Goal: Task Accomplishment & Management: Manage account settings

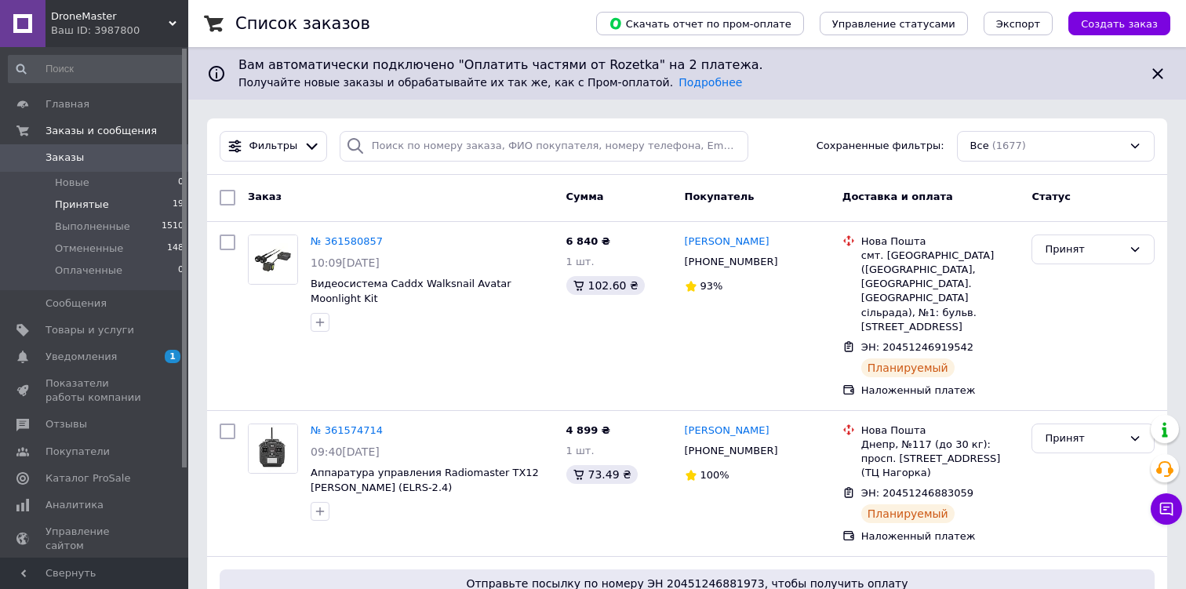
click at [143, 199] on li "Принятые 19" at bounding box center [96, 205] width 193 height 22
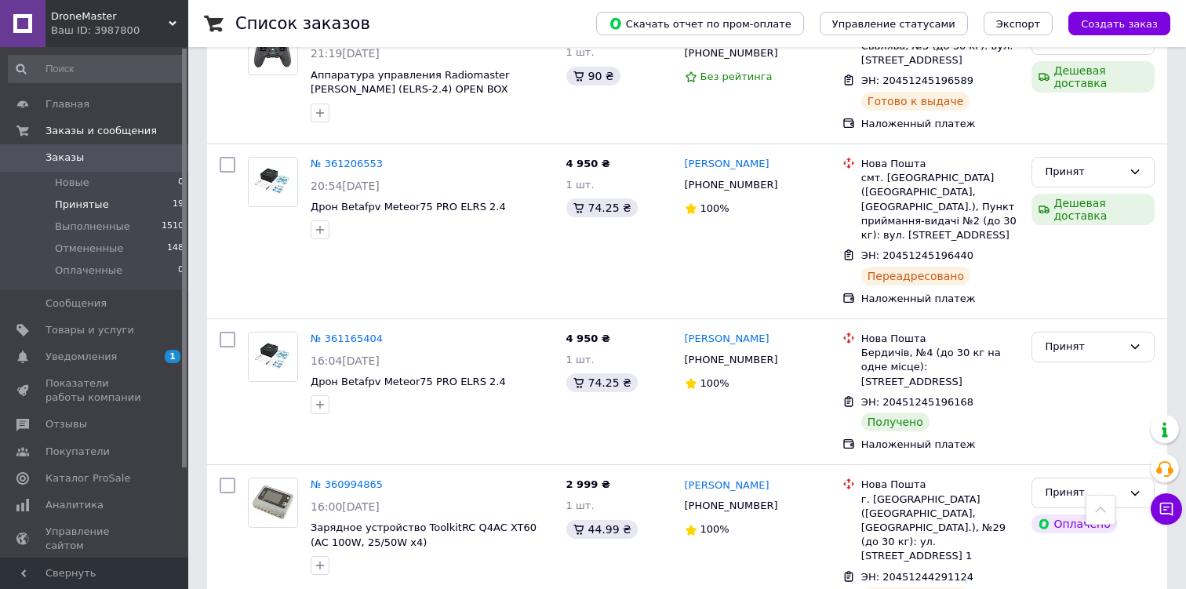
scroll to position [2133, 0]
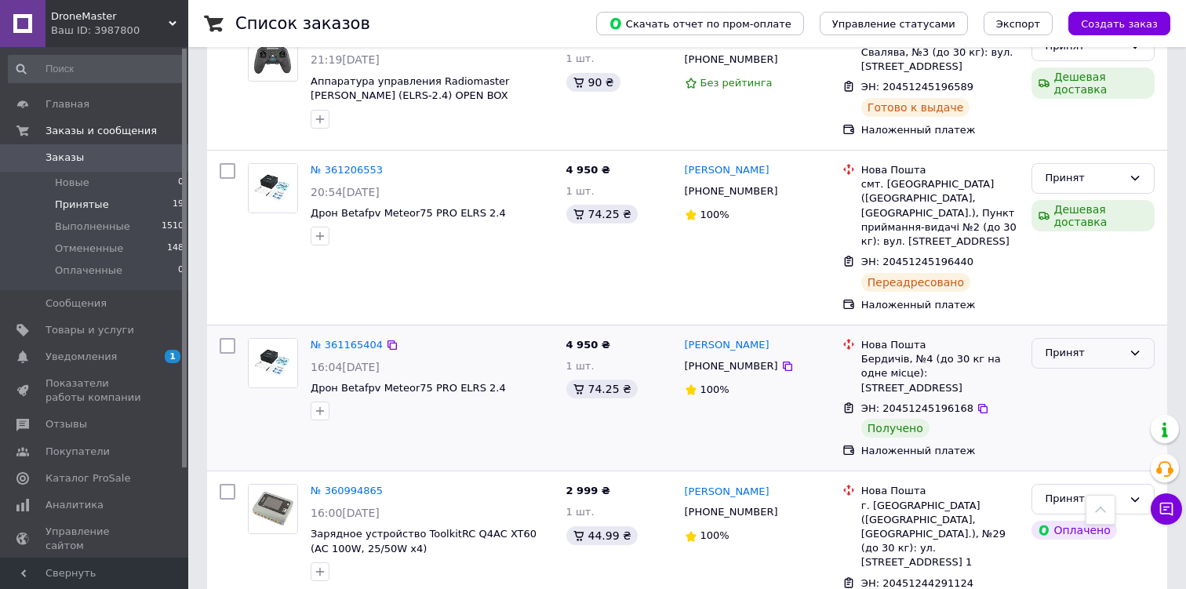
click at [1056, 345] on div "Принят" at bounding box center [1084, 353] width 78 height 16
click at [1054, 372] on li "Выполнен" at bounding box center [1093, 386] width 122 height 29
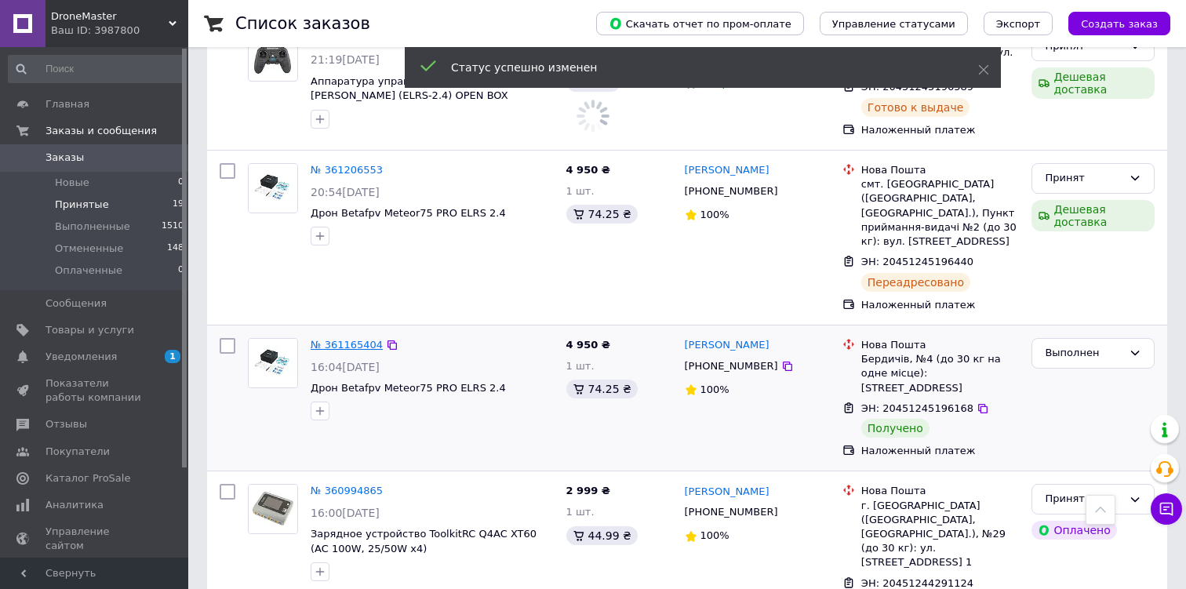
click at [337, 339] on link "№ 361165404" at bounding box center [347, 345] width 72 height 12
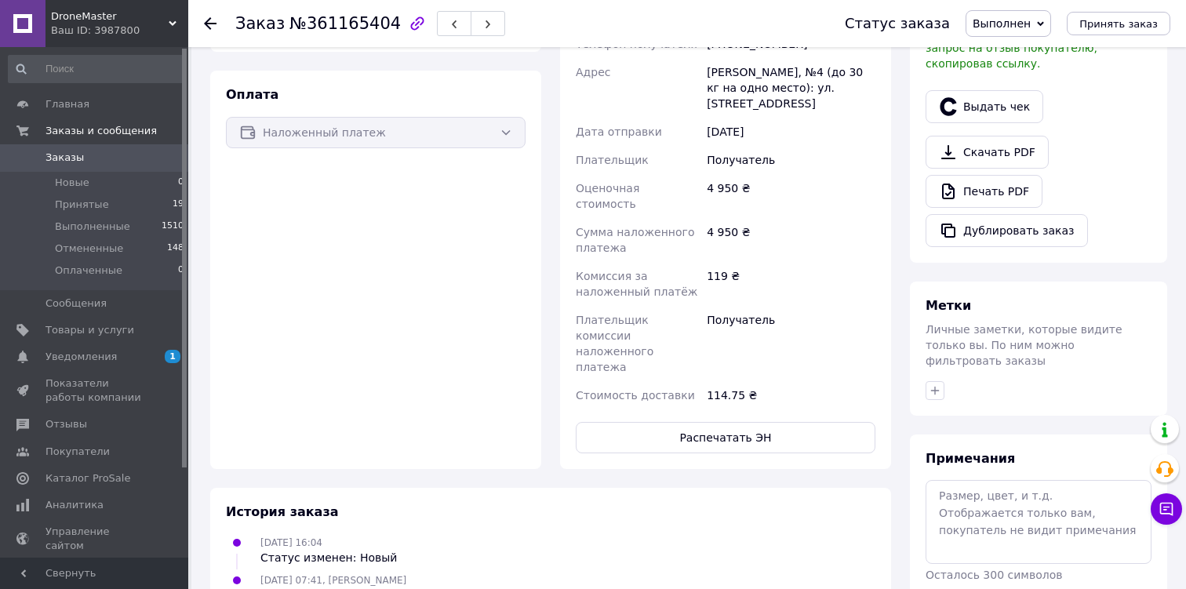
scroll to position [477, 0]
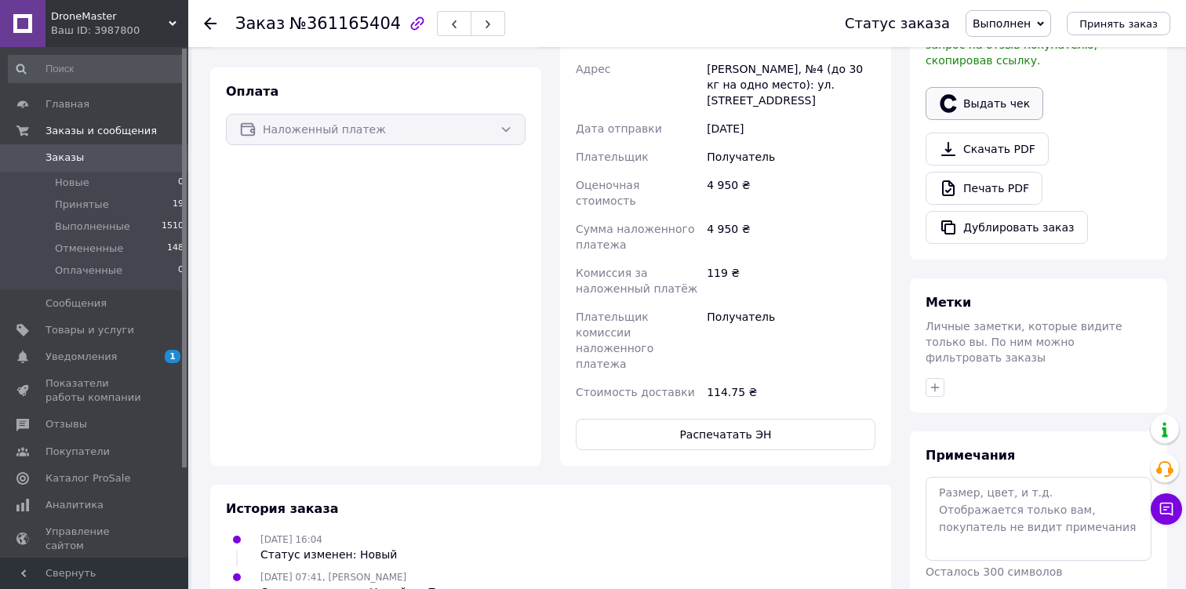
click at [974, 97] on button "Выдать чек" at bounding box center [984, 103] width 118 height 33
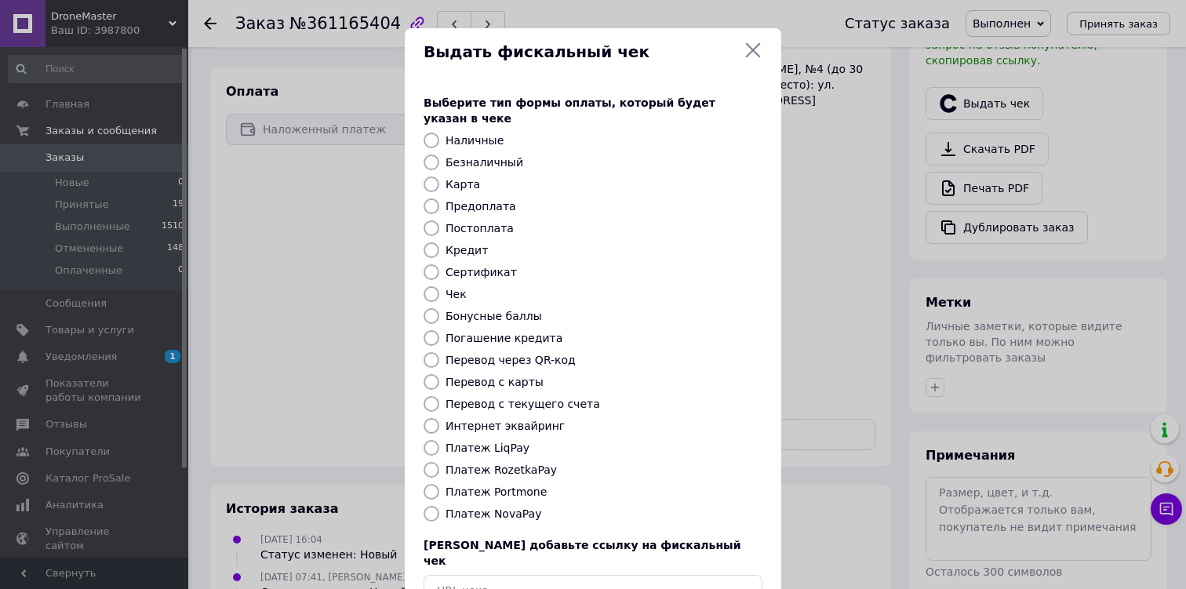
click at [508, 507] on label "Платеж NovaPay" at bounding box center [493, 513] width 96 height 13
click at [439, 506] on input "Платеж NovaPay" at bounding box center [432, 514] width 16 height 16
radio input "true"
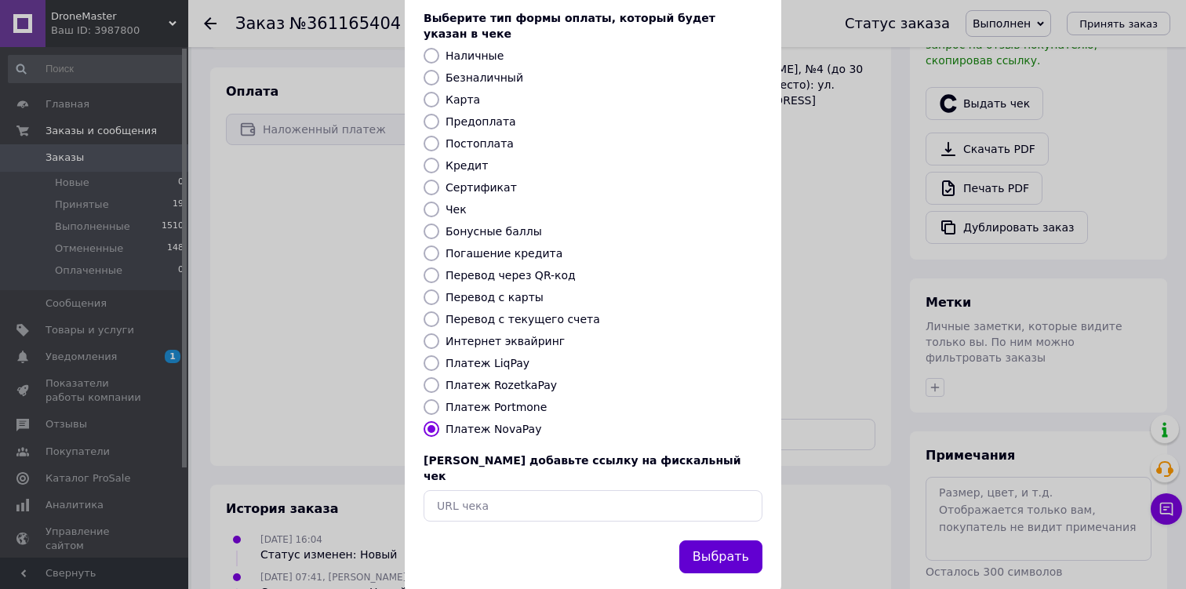
click at [755, 540] on button "Выбрать" at bounding box center [720, 557] width 83 height 34
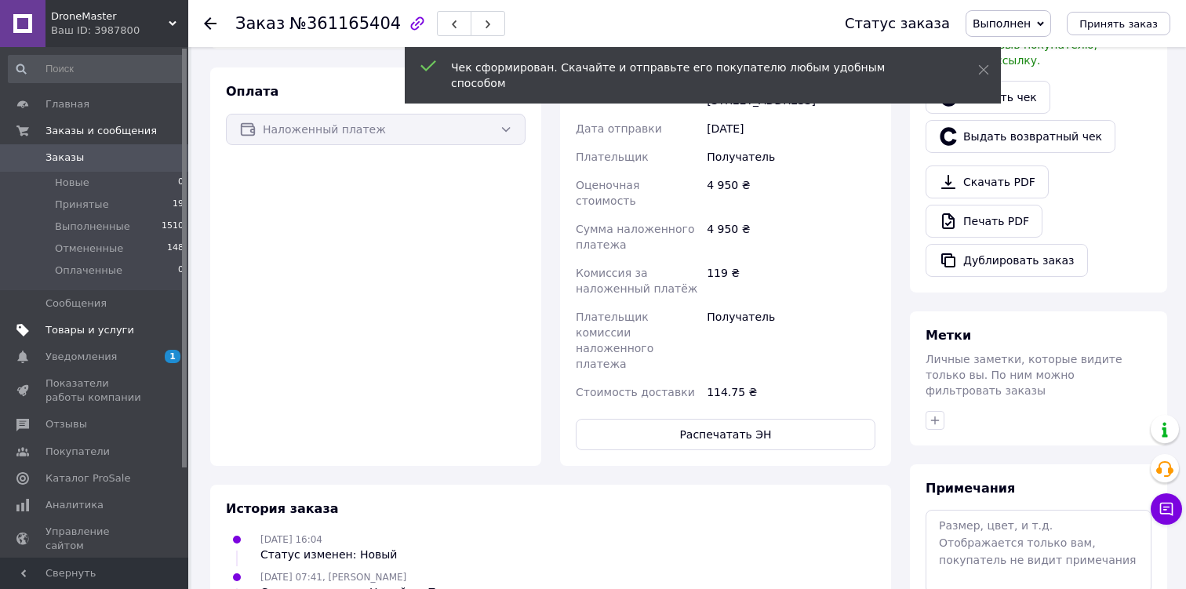
click at [133, 325] on span "Товары и услуги" at bounding box center [95, 330] width 100 height 14
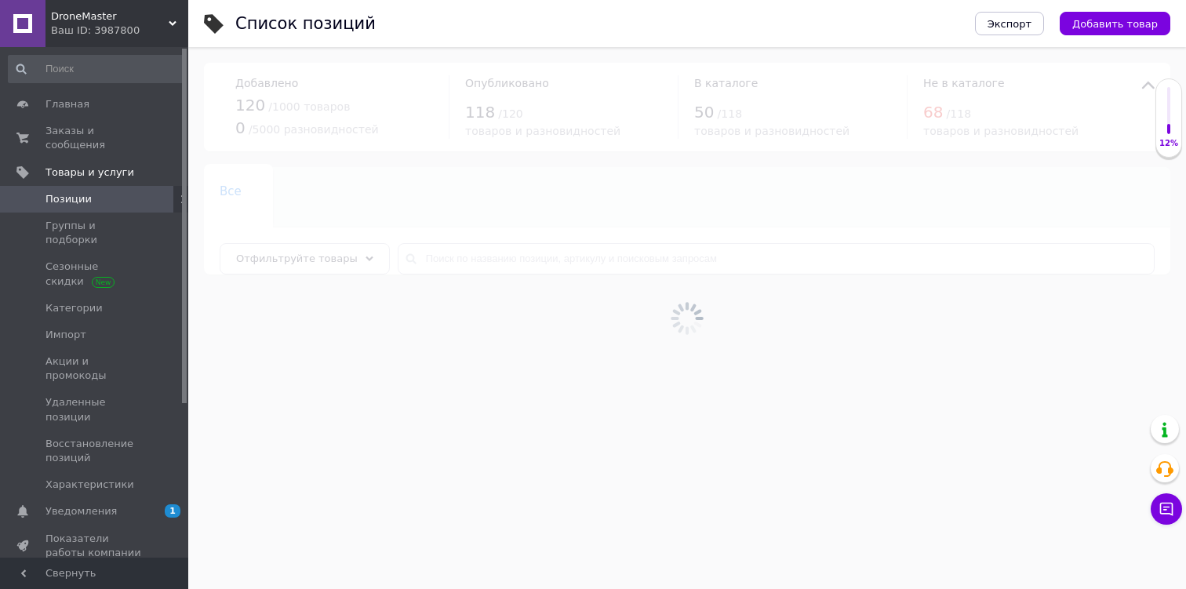
click at [682, 253] on div at bounding box center [687, 318] width 998 height 542
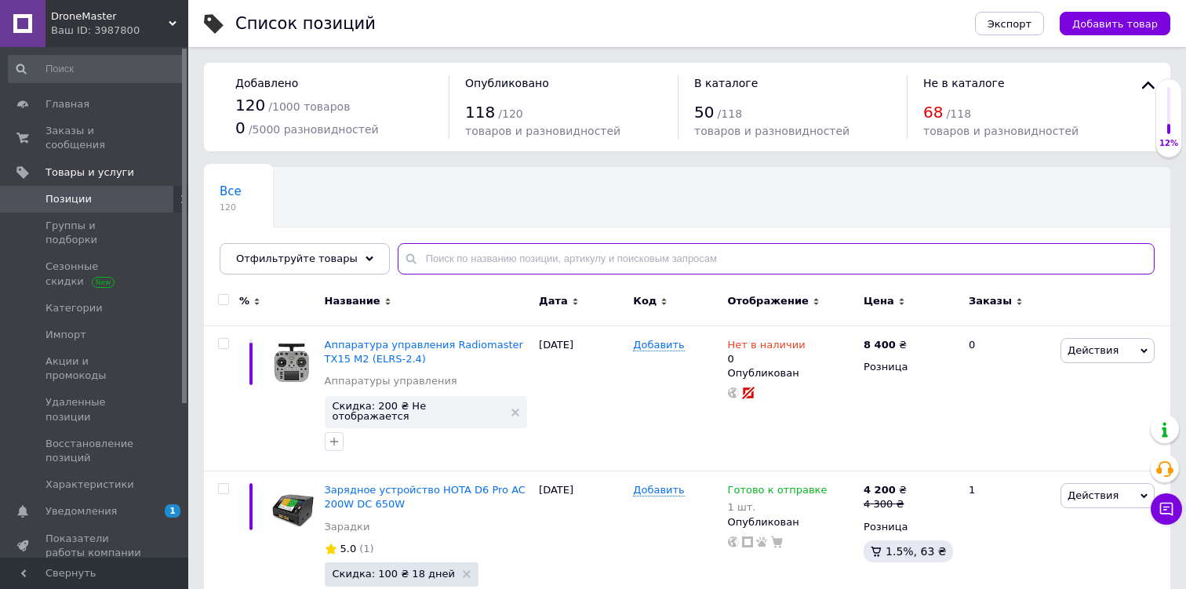
click at [678, 256] on input "text" at bounding box center [776, 258] width 757 height 31
type input "goggles"
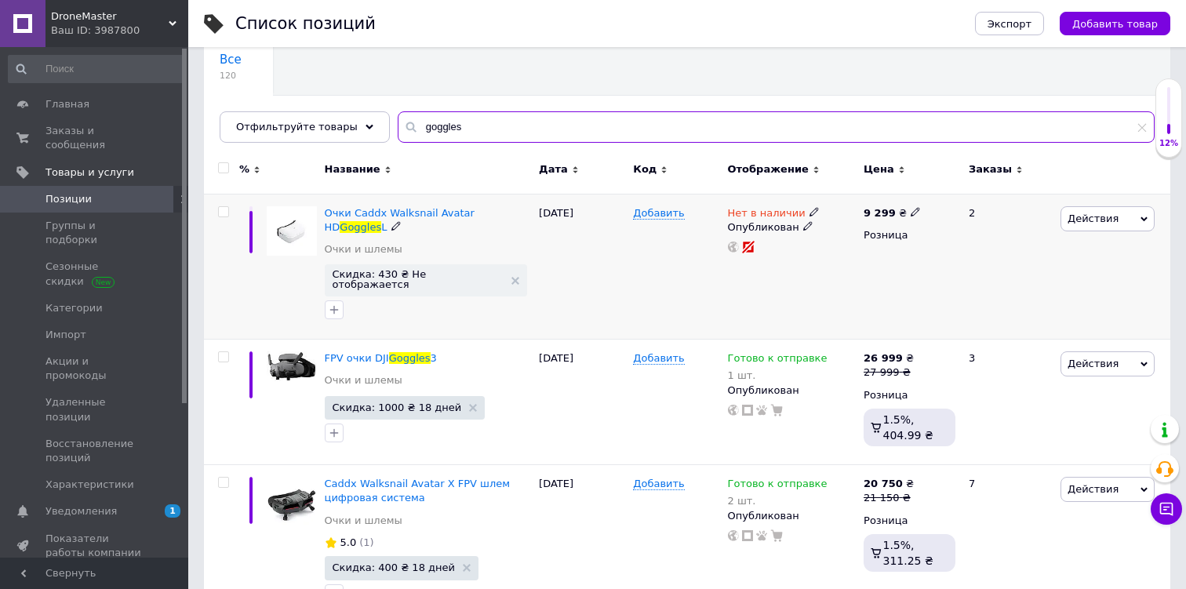
scroll to position [144, 0]
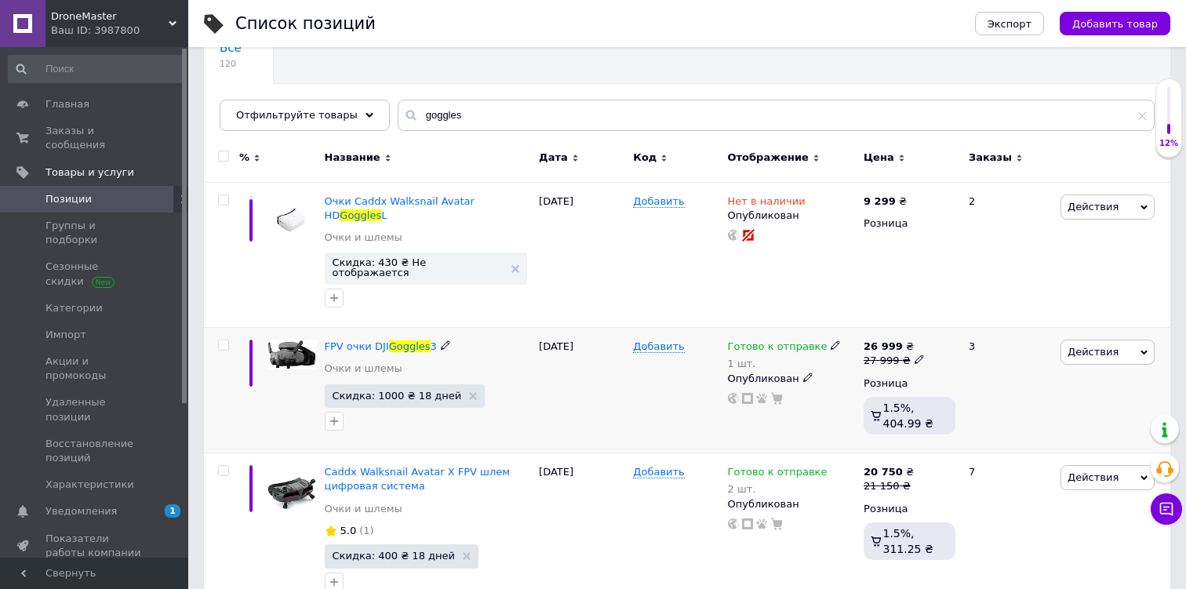
click at [831, 340] on icon at bounding box center [835, 344] width 9 height 9
click at [888, 377] on li "Нет в наличии" at bounding box center [920, 388] width 149 height 22
click at [885, 387] on input "1" at bounding box center [904, 394] width 119 height 31
type input "0"
click at [1044, 238] on div "2" at bounding box center [1007, 255] width 97 height 146
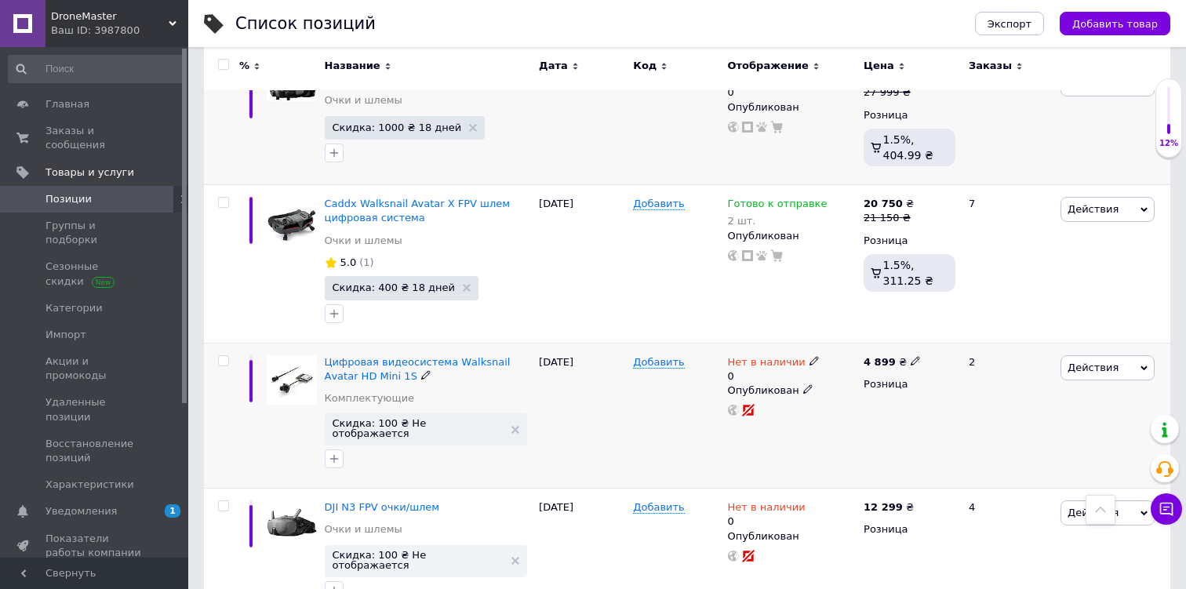
scroll to position [410, 0]
